Goal: Information Seeking & Learning: Learn about a topic

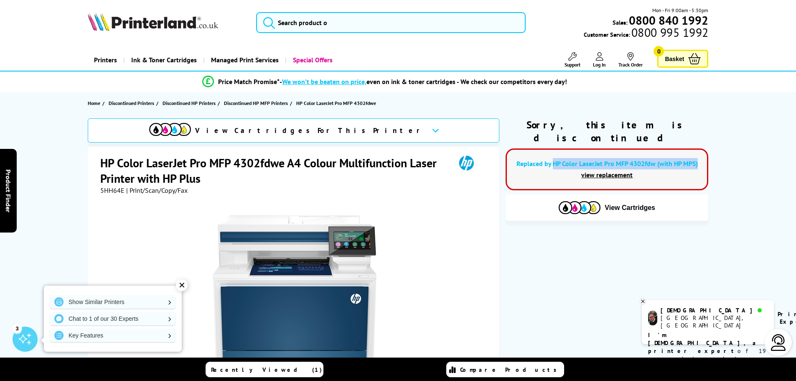
drag, startPoint x: 701, startPoint y: 150, endPoint x: 555, endPoint y: 151, distance: 145.9
click at [554, 152] on div "Replaced by HP Color LaserJet Pro MFP 4302fdw (with HP MPS) view replacement" at bounding box center [607, 169] width 203 height 42
click at [354, 26] on input "search" at bounding box center [391, 22] width 270 height 21
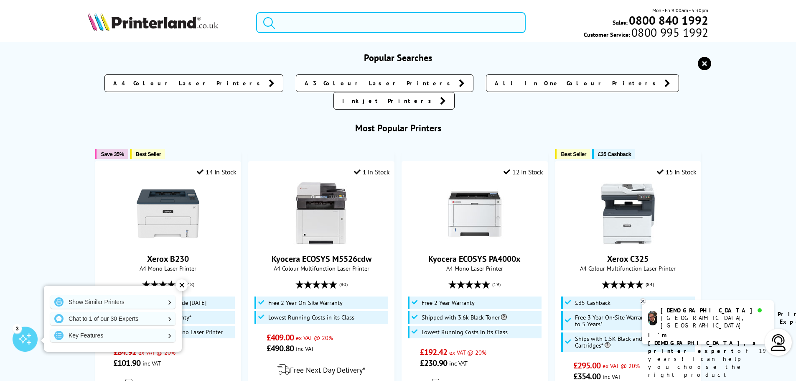
paste input "https://we.tl/t-SqufPNgf7U"
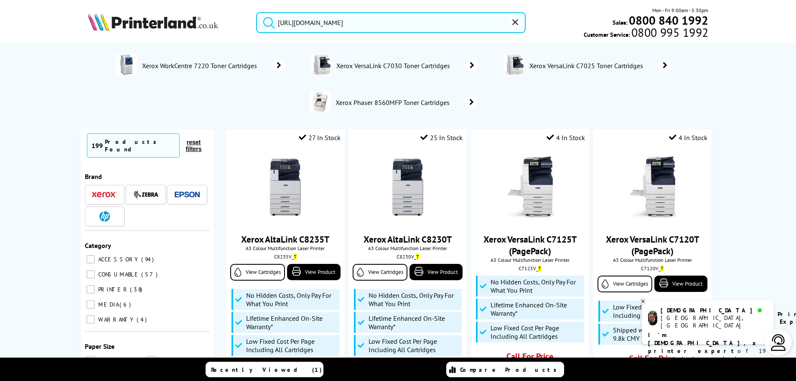
type input "https://we.tl/t-SqufPNgf7U"
click at [257, 12] on button "submit" at bounding box center [267, 21] width 21 height 18
drag, startPoint x: 358, startPoint y: 26, endPoint x: 231, endPoint y: 11, distance: 127.5
click at [237, 13] on div "https://we.tl/t-SqufPNgf7U Mon - Fri 9:00am - 5:30pm Sales: 0800 840 1992 Custo…" at bounding box center [398, 24] width 669 height 37
click at [118, 27] on img at bounding box center [153, 22] width 130 height 18
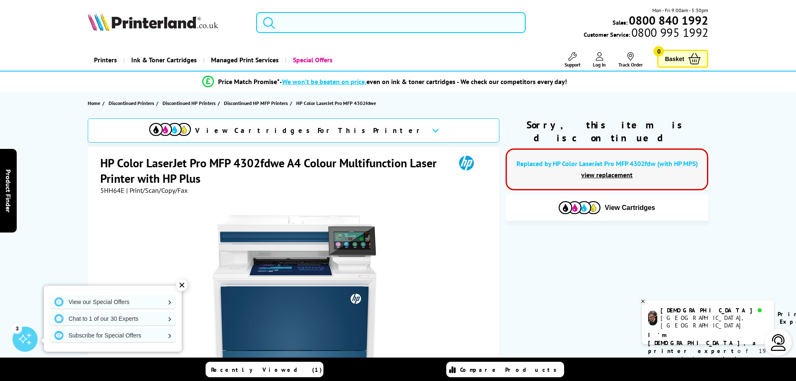
click at [297, 25] on input "search" at bounding box center [391, 22] width 270 height 21
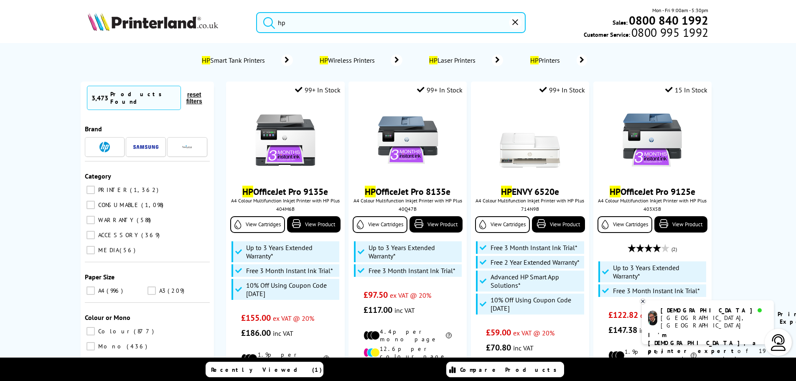
type input "h"
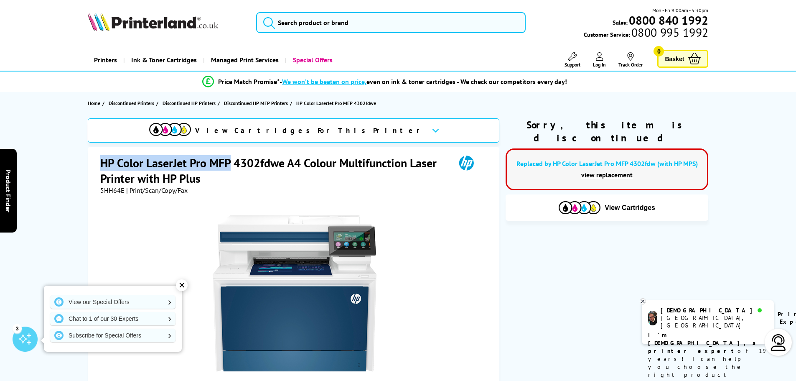
drag, startPoint x: 229, startPoint y: 161, endPoint x: 102, endPoint y: 156, distance: 127.6
click at [102, 156] on h1 "HP Color LaserJet Pro MFP 4302fdwe A4 Colour Multifunction Laser Printer with H…" at bounding box center [273, 170] width 347 height 31
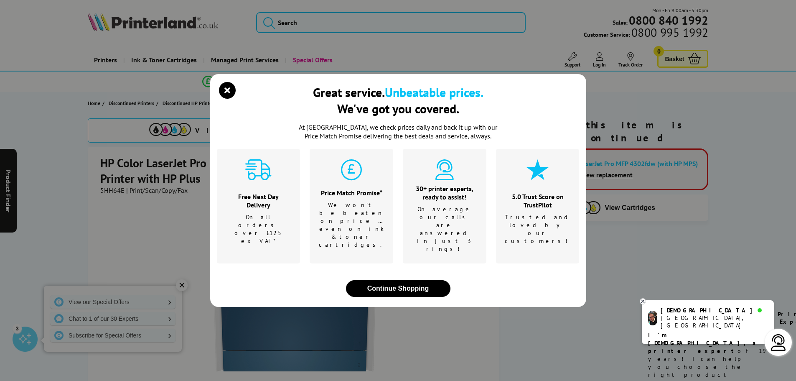
drag, startPoint x: 111, startPoint y: 158, endPoint x: 230, endPoint y: 107, distance: 129.6
click at [230, 99] on icon "close modal" at bounding box center [227, 90] width 17 height 17
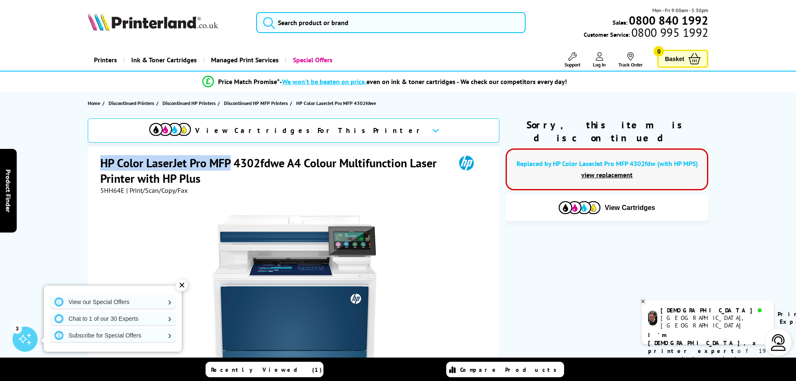
drag, startPoint x: 171, startPoint y: 158, endPoint x: 97, endPoint y: 158, distance: 73.6
click at [97, 158] on div "HP Color LaserJet Pro MFP 4302fdwe A4 Colour Multifunction Laser Printer with H…" at bounding box center [294, 334] width 412 height 374
copy h1 "HP Color LaserJet Pro MFP"
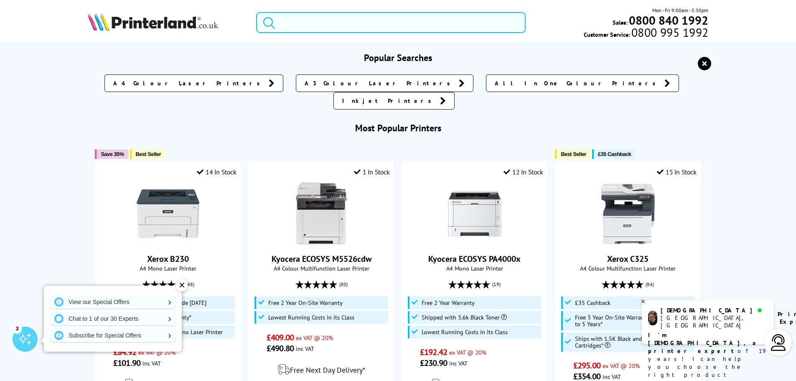
click at [353, 21] on input "search" at bounding box center [391, 22] width 270 height 21
paste input "HP Color LaserJet Pro MFP"
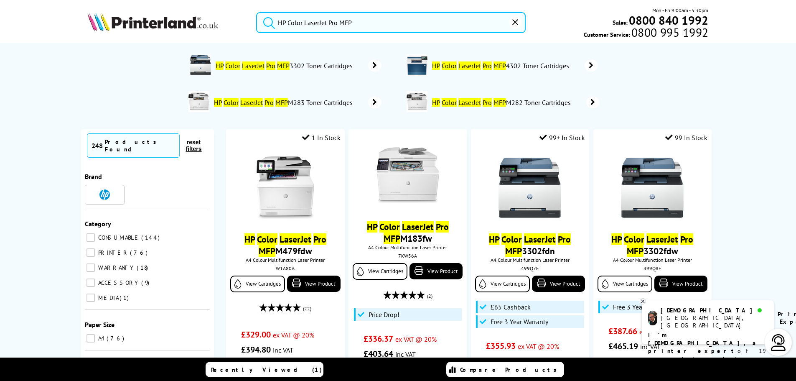
type input "HP Color LaserJet Pro MFP"
click at [257, 12] on button "submit" at bounding box center [267, 21] width 21 height 18
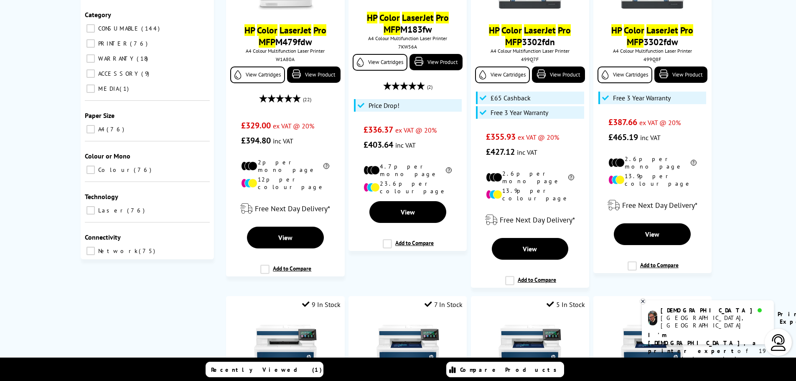
scroll to position [42, 0]
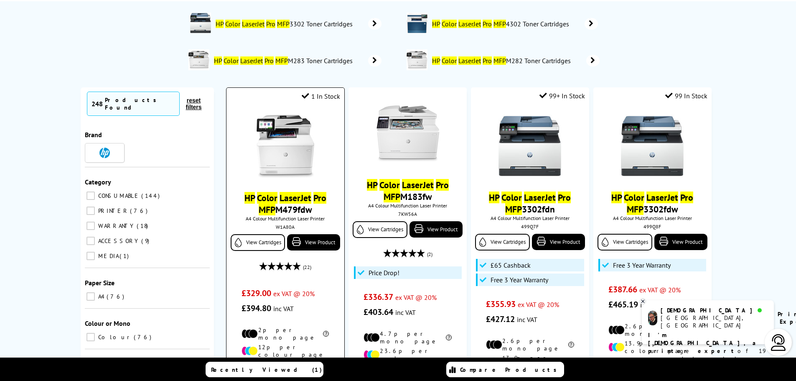
click at [260, 197] on mark "Color" at bounding box center [267, 198] width 20 height 12
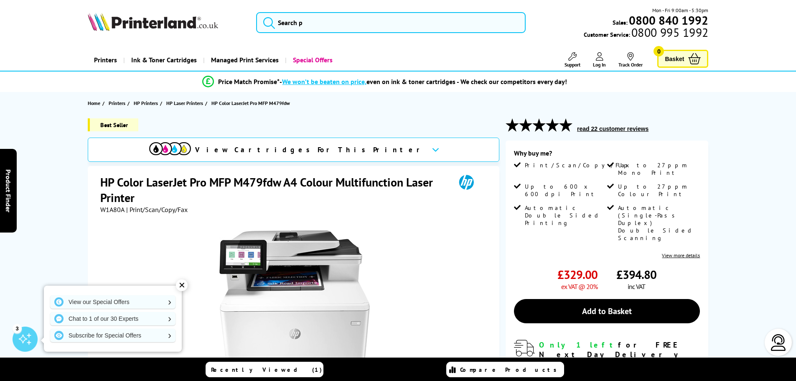
scroll to position [125, 0]
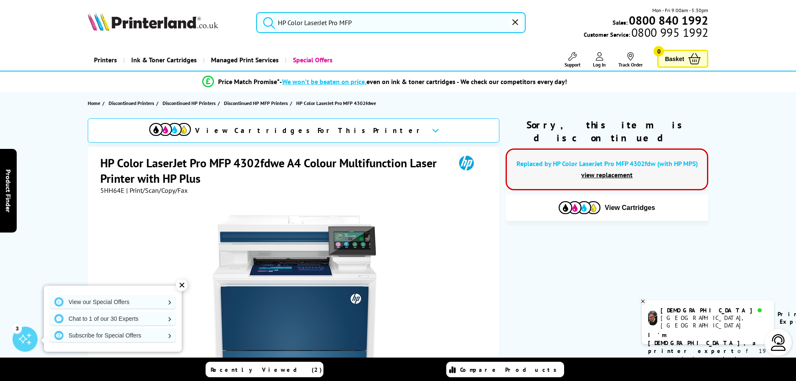
click at [371, 25] on input "HP Color LaserJet Pro MFP" at bounding box center [391, 22] width 270 height 21
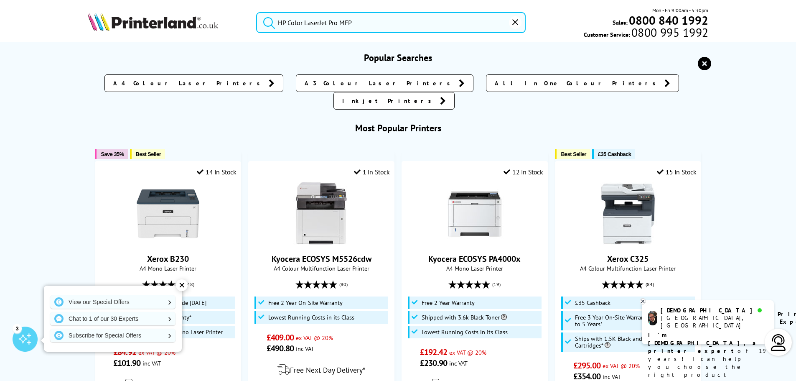
click at [257, 12] on button "submit" at bounding box center [267, 21] width 21 height 18
click at [359, 26] on input "HP Color LaserJet Pro MFP" at bounding box center [391, 22] width 270 height 21
drag, startPoint x: 334, startPoint y: 24, endPoint x: 252, endPoint y: 21, distance: 82.0
click at [252, 21] on div "HP Color LaserJet Pro MFP" at bounding box center [386, 22] width 280 height 21
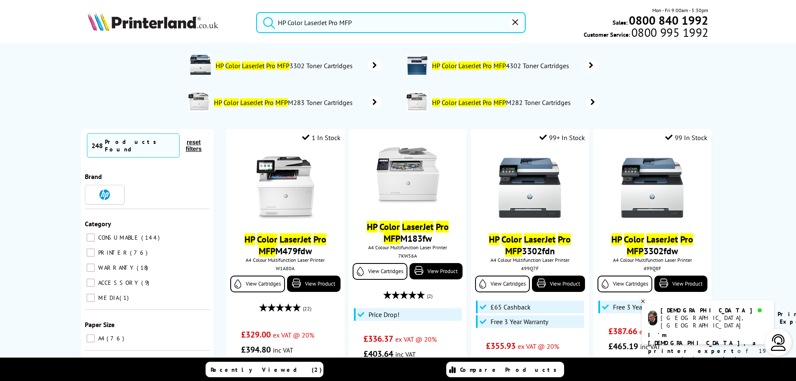
click at [257, 12] on button "submit" at bounding box center [267, 21] width 21 height 18
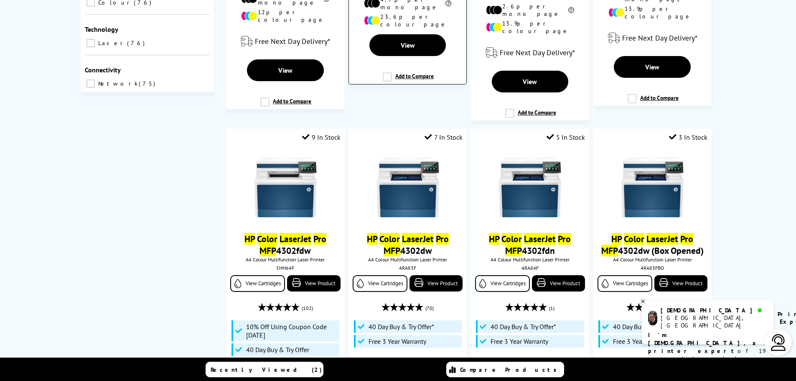
scroll to position [418, 0]
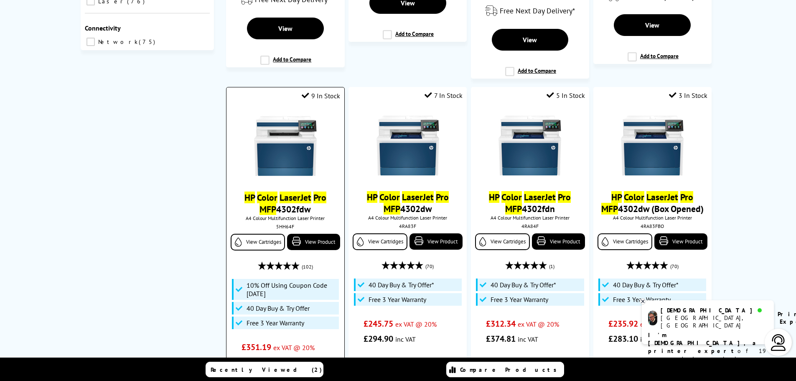
click at [280, 191] on mark "LaserJet" at bounding box center [296, 197] width 32 height 12
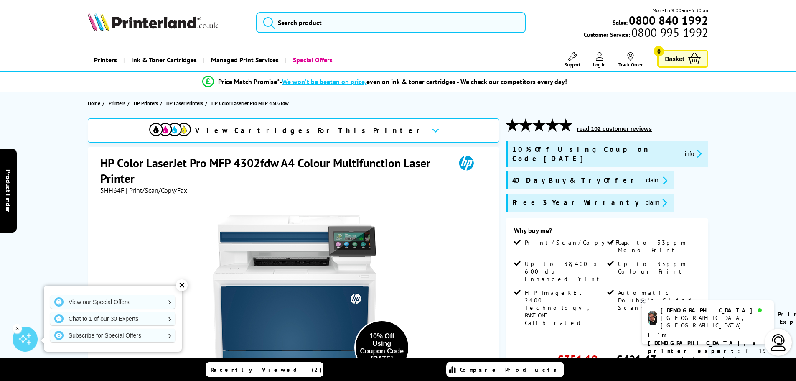
scroll to position [125, 0]
